Goal: Task Accomplishment & Management: Manage account settings

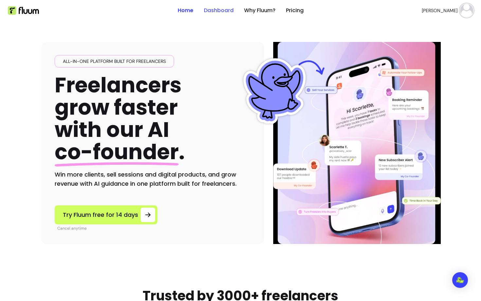
click at [216, 12] on link "Dashboard" at bounding box center [219, 11] width 30 height 8
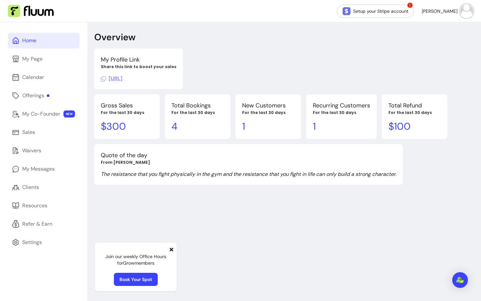
click at [170, 250] on icon at bounding box center [171, 249] width 5 height 5
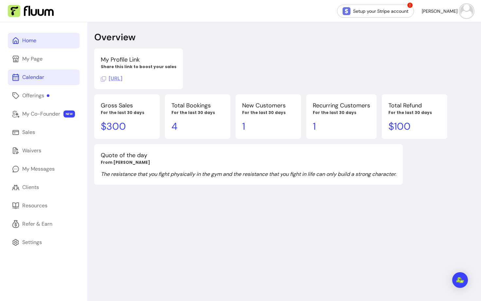
click at [46, 74] on link "Calendar" at bounding box center [44, 77] width 72 height 16
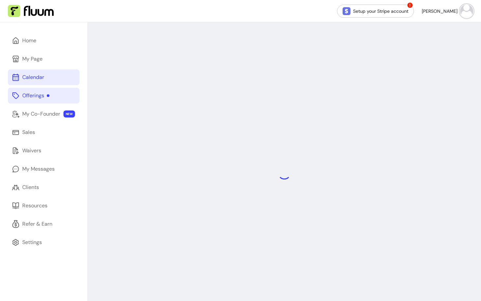
click at [35, 91] on link "Offerings" at bounding box center [44, 96] width 72 height 16
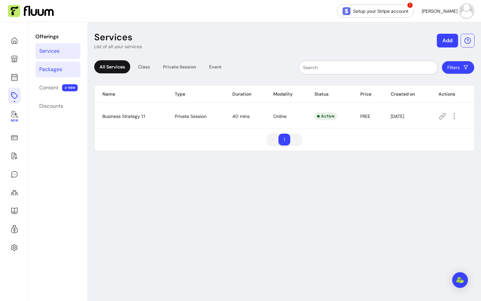
click at [44, 73] on div "Packages" at bounding box center [50, 69] width 23 height 8
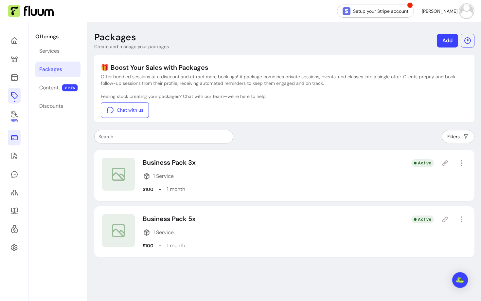
click at [12, 145] on link at bounding box center [14, 137] width 13 height 16
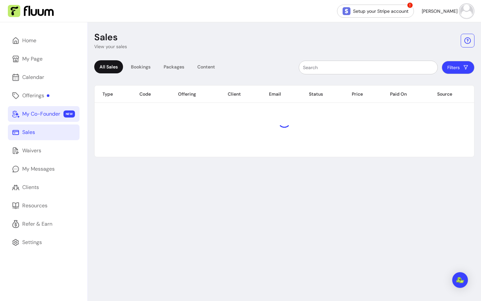
click at [35, 120] on link "My Co-Founder NEW" at bounding box center [44, 114] width 72 height 16
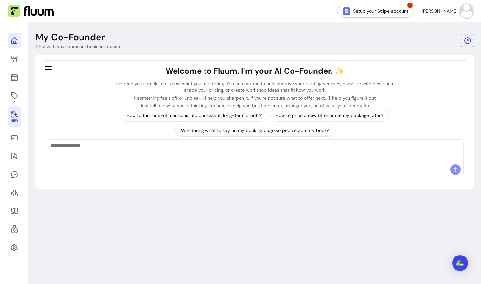
click at [16, 40] on icon at bounding box center [14, 41] width 8 height 8
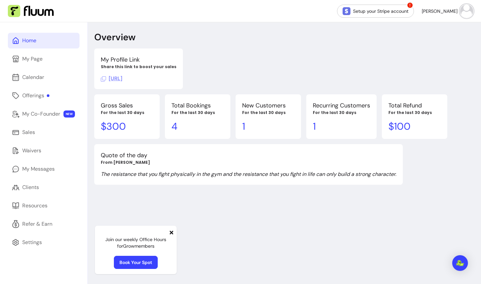
click at [171, 229] on span at bounding box center [171, 232] width 5 height 8
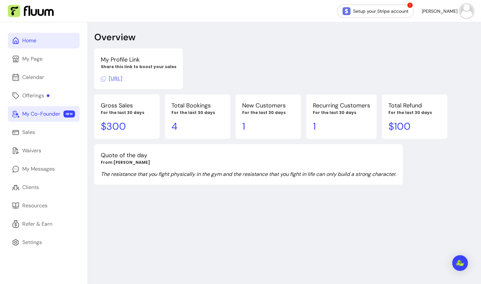
click at [49, 115] on div "My Co-Founder" at bounding box center [41, 114] width 38 height 8
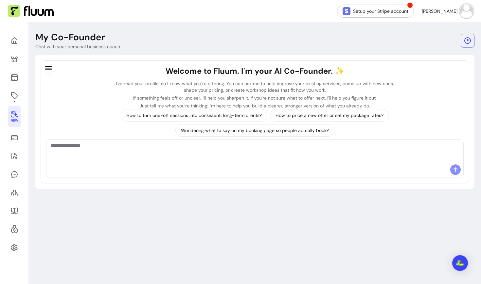
click at [164, 156] on textarea "Ask me anything..." at bounding box center [254, 152] width 409 height 20
click at [105, 152] on textarea "Ask me anything..." at bounding box center [254, 152] width 409 height 20
click at [12, 62] on icon at bounding box center [14, 59] width 7 height 7
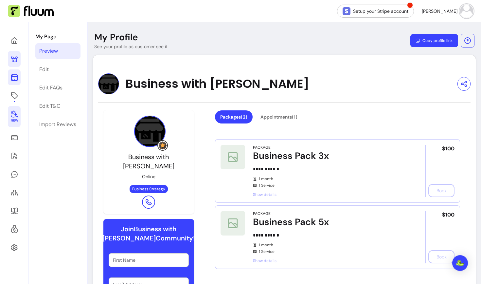
click at [15, 81] on icon at bounding box center [14, 77] width 8 height 8
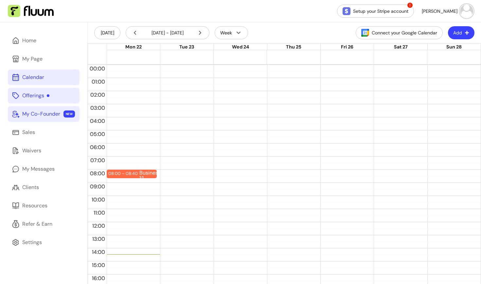
click at [29, 96] on div "Offerings" at bounding box center [35, 96] width 27 height 8
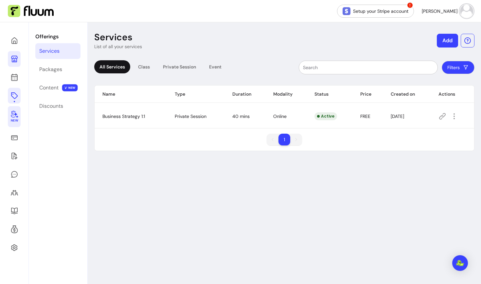
click at [18, 59] on link at bounding box center [14, 59] width 13 height 16
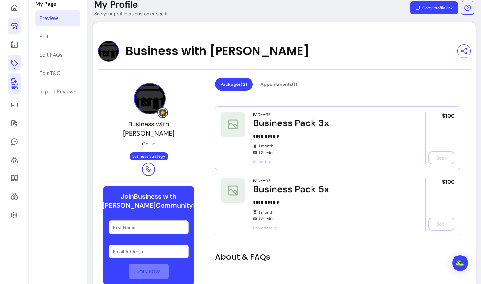
scroll to position [32, 0]
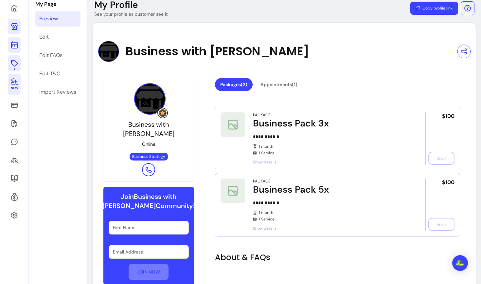
click at [16, 48] on icon at bounding box center [14, 18] width 111 height 93
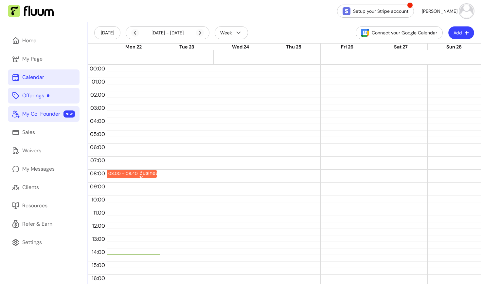
click at [465, 33] on icon "button" at bounding box center [466, 32] width 5 height 5
click at [432, 61] on span "Add Appointment" at bounding box center [445, 60] width 48 height 7
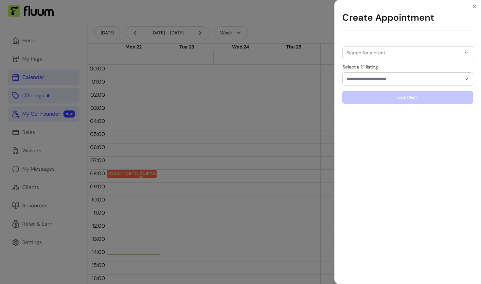
click at [375, 55] on input "Search for a client" at bounding box center [403, 52] width 114 height 7
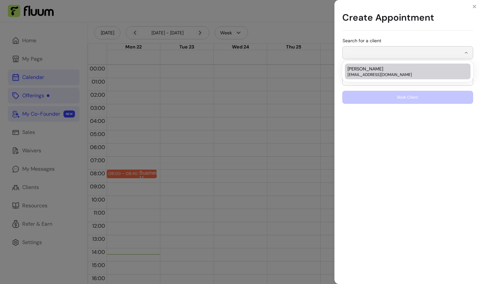
click at [373, 69] on div "[PERSON_NAME] [EMAIL_ADDRESS][DOMAIN_NAME]" at bounding box center [404, 71] width 114 height 12
type input "**********"
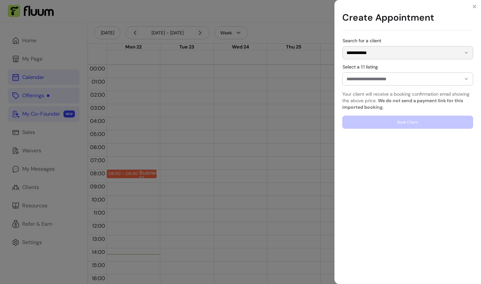
click at [369, 82] on div at bounding box center [407, 79] width 122 height 12
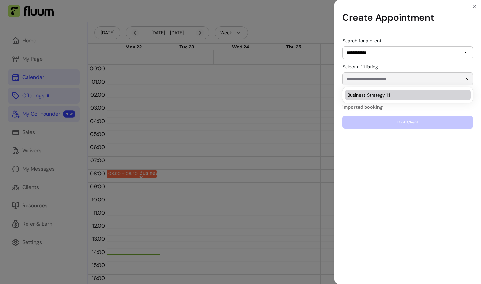
click at [365, 98] on li "Business Strategy 1:1" at bounding box center [408, 95] width 126 height 10
type input "**********"
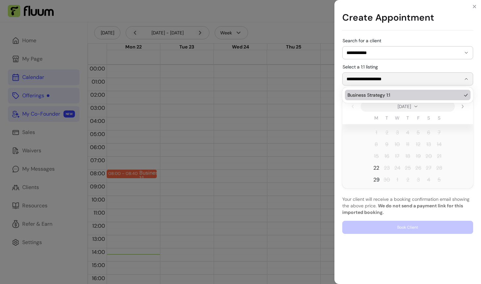
click at [376, 168] on span "22" at bounding box center [376, 168] width 6 height 8
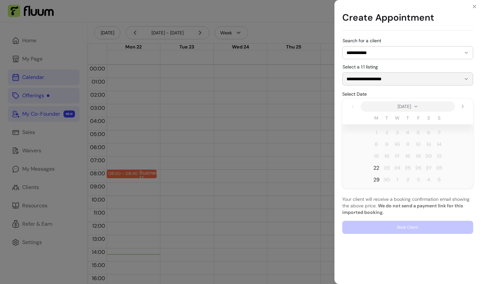
click at [378, 165] on span "22" at bounding box center [376, 168] width 6 height 8
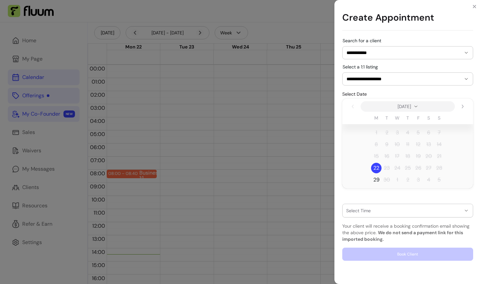
click at [368, 210] on div "button" at bounding box center [403, 210] width 114 height 5
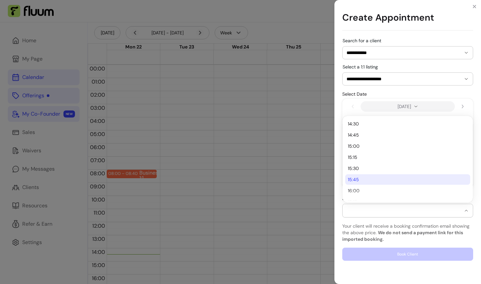
click at [359, 184] on li "15:45" at bounding box center [407, 179] width 125 height 10
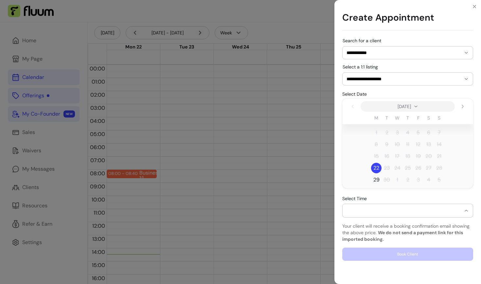
select select "**********"
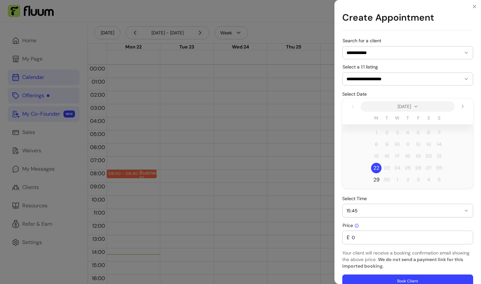
scroll to position [11, 0]
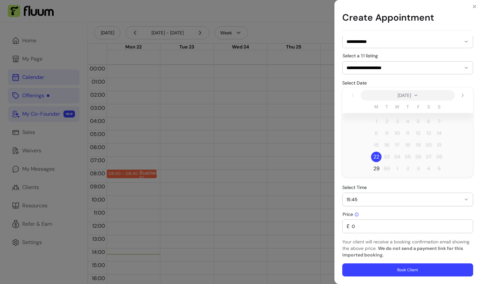
click at [380, 229] on input "0" at bounding box center [409, 226] width 119 height 7
type input "56"
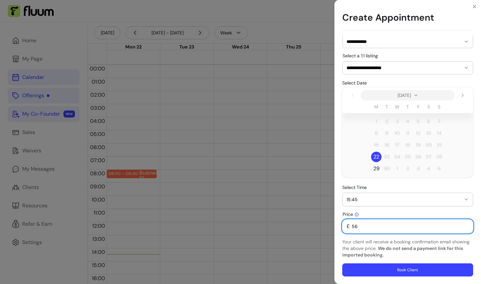
click at [412, 232] on div "£ 56" at bounding box center [407, 225] width 122 height 13
click at [404, 241] on p "Your client will receive a booking confirmation email showing the above price. …" at bounding box center [407, 248] width 131 height 20
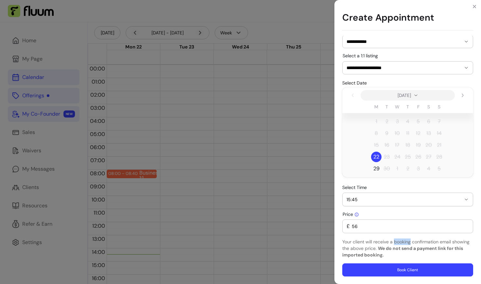
click at [404, 241] on p "Your client will receive a booking confirmation email showing the above price. …" at bounding box center [407, 248] width 131 height 20
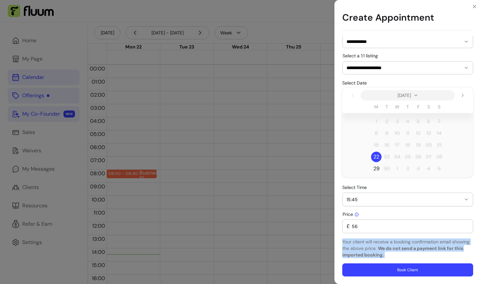
click at [404, 241] on p "Your client will receive a booking confirmation email showing the above price. …" at bounding box center [407, 248] width 131 height 20
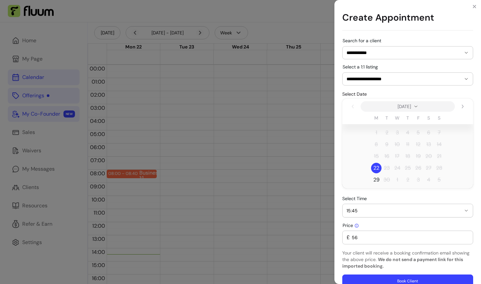
click at [372, 231] on div "£ 56" at bounding box center [407, 237] width 122 height 13
click at [474, 8] on icon "Close" at bounding box center [474, 6] width 5 height 5
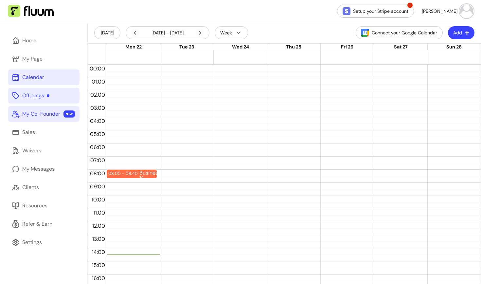
click at [48, 97] on div "Offerings" at bounding box center [35, 96] width 27 height 8
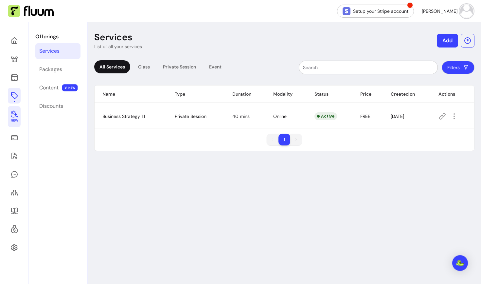
click at [446, 42] on button "Add" at bounding box center [447, 41] width 21 height 14
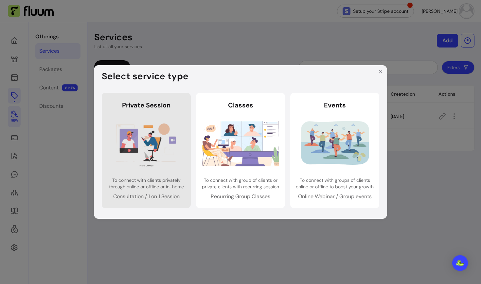
click at [169, 136] on img at bounding box center [146, 142] width 77 height 51
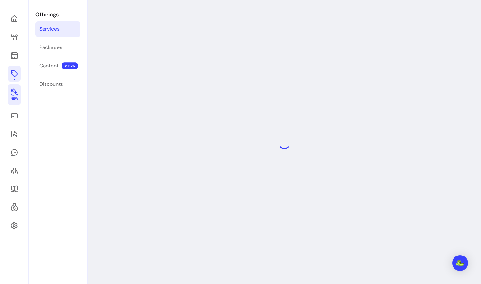
select select "***"
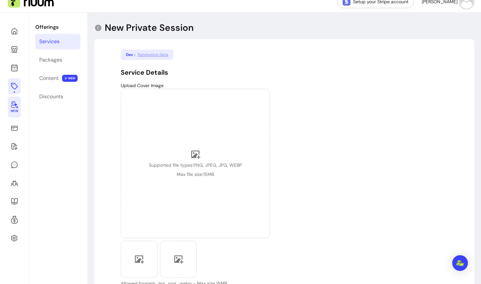
scroll to position [9, 0]
click at [17, 106] on icon at bounding box center [14, 105] width 8 height 8
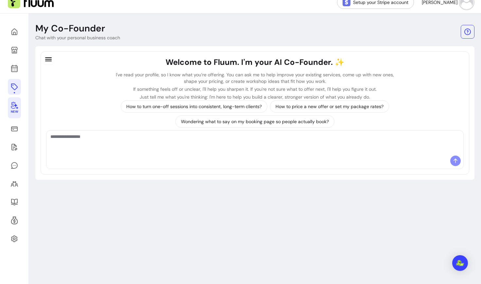
click at [68, 147] on textarea "Ask me anything..." at bounding box center [254, 143] width 409 height 20
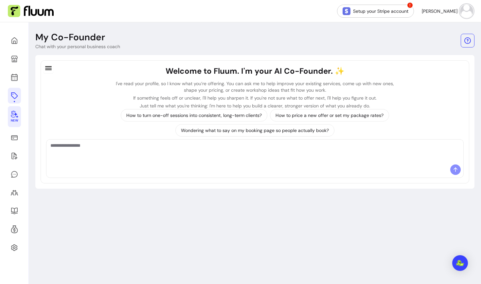
click at [95, 155] on textarea "Ask me anything..." at bounding box center [254, 152] width 409 height 20
click at [104, 146] on textarea "Ask me anything..." at bounding box center [254, 152] width 409 height 20
type textarea "*"
click at [69, 153] on textarea "Ask me anything..." at bounding box center [254, 152] width 409 height 20
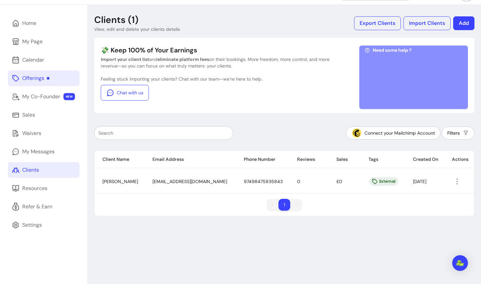
scroll to position [22, 0]
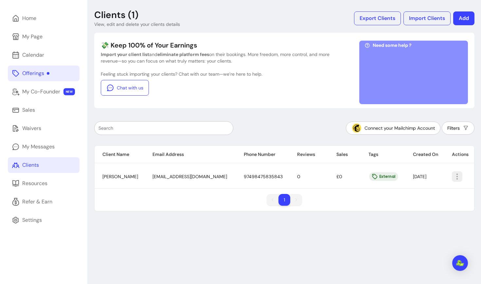
click at [455, 180] on icon "button" at bounding box center [457, 176] width 8 height 8
click at [402, 190] on icon at bounding box center [402, 191] width 5 height 5
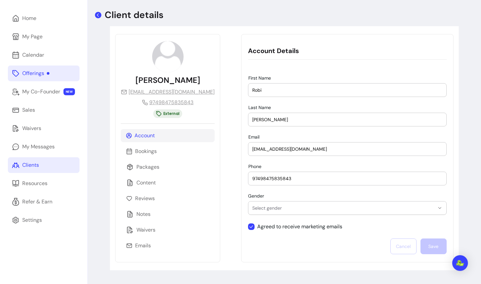
click at [97, 16] on icon at bounding box center [98, 15] width 7 height 7
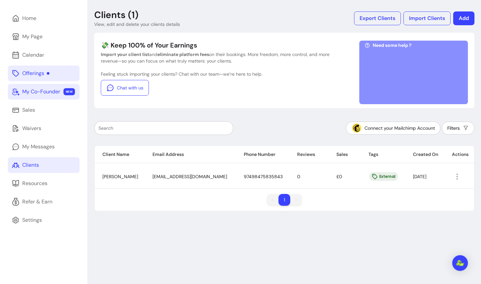
click at [51, 91] on div "My Co-Founder" at bounding box center [41, 92] width 38 height 8
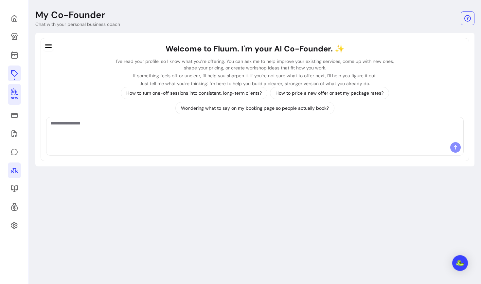
click at [16, 173] on icon at bounding box center [14, 170] width 8 height 8
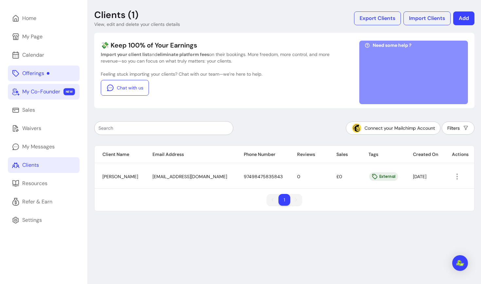
click at [49, 94] on div "My Co-Founder" at bounding box center [41, 92] width 38 height 8
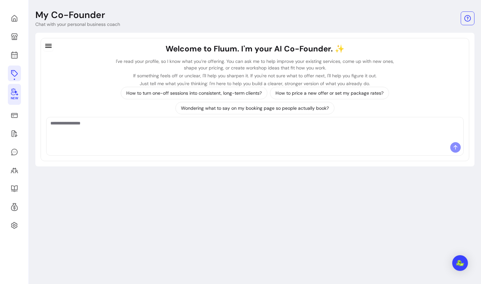
click at [68, 134] on textarea "Ask me anything..." at bounding box center [254, 130] width 409 height 20
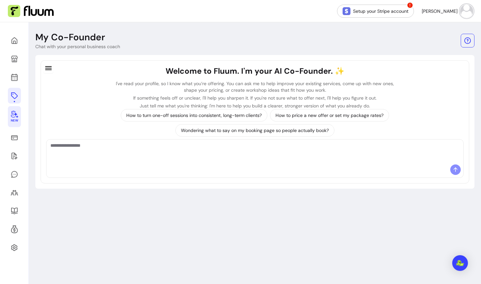
scroll to position [0, 0]
click at [11, 153] on icon at bounding box center [14, 155] width 8 height 8
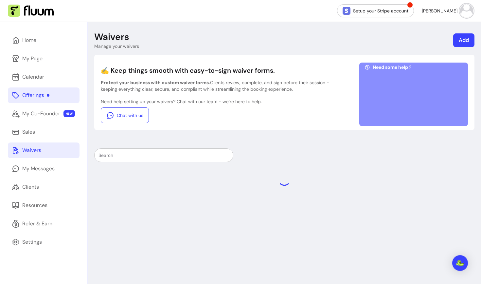
click at [13, 155] on link "Waivers" at bounding box center [44, 150] width 72 height 16
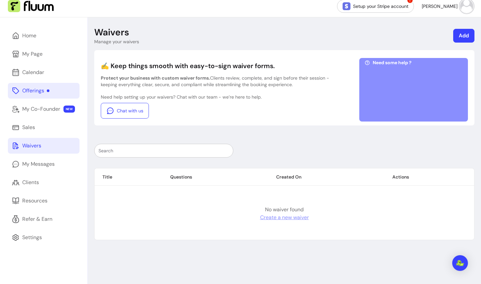
scroll to position [17, 0]
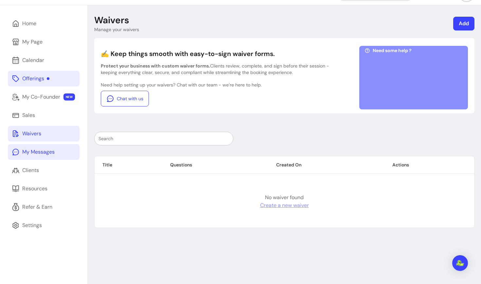
click at [35, 154] on div "My Messages" at bounding box center [38, 152] width 32 height 8
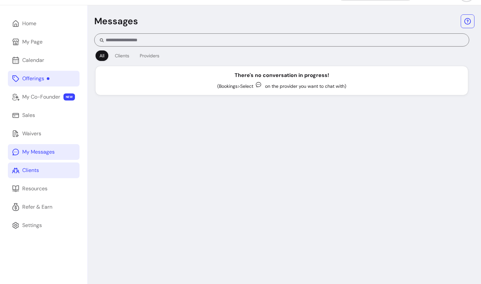
click at [61, 176] on link "Clients" at bounding box center [44, 170] width 72 height 16
